Goal: Use online tool/utility: Utilize a website feature to perform a specific function

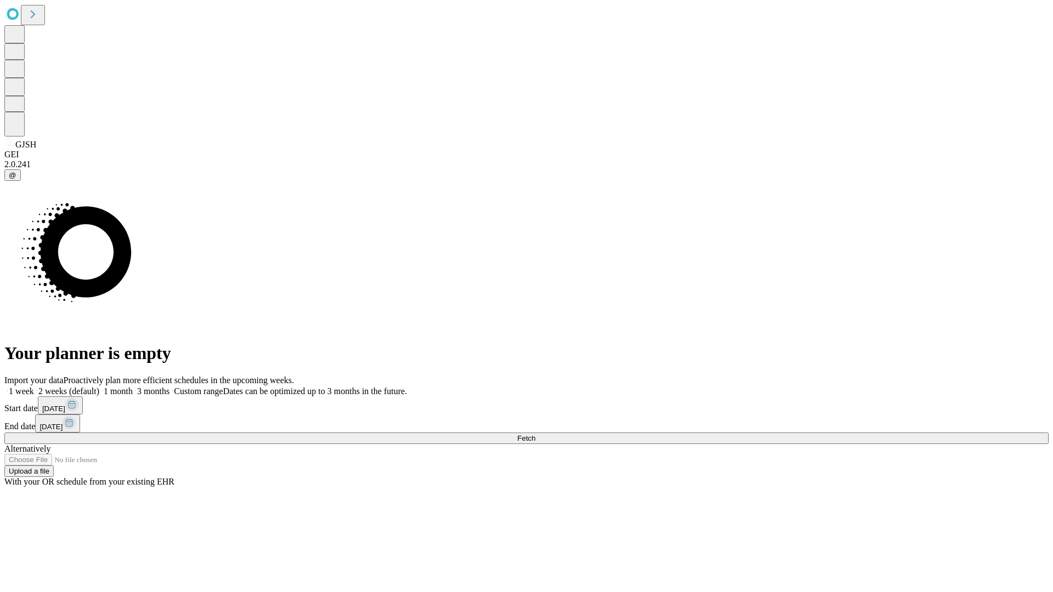
click at [535, 434] on span "Fetch" at bounding box center [526, 438] width 18 height 8
